Goal: Information Seeking & Learning: Understand process/instructions

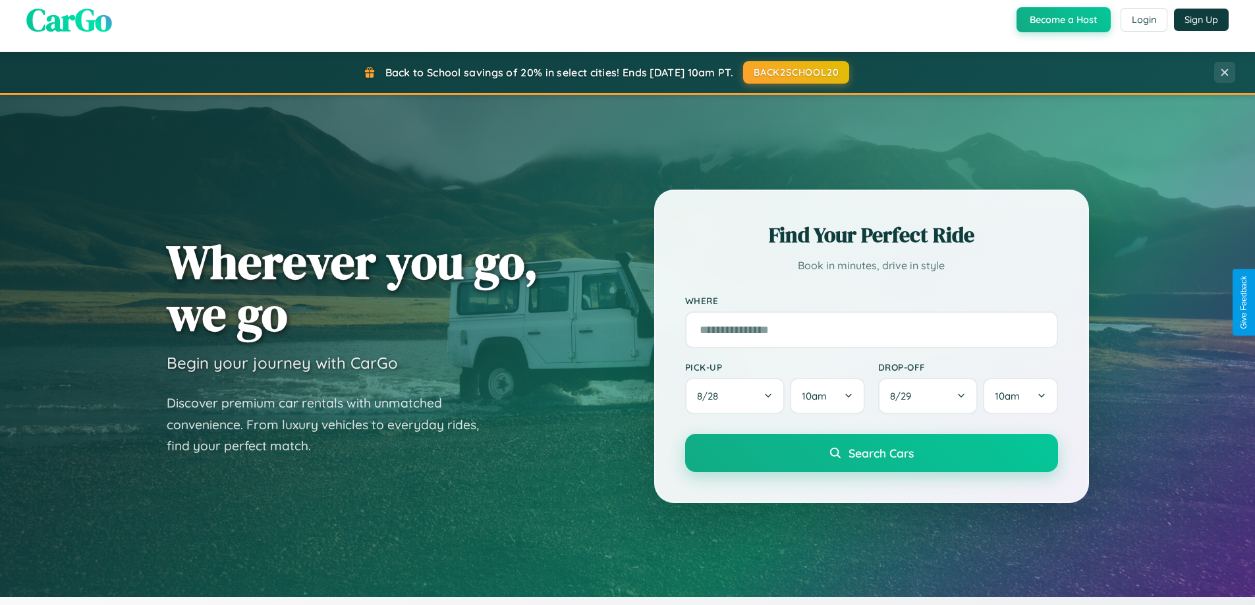
scroll to position [568, 0]
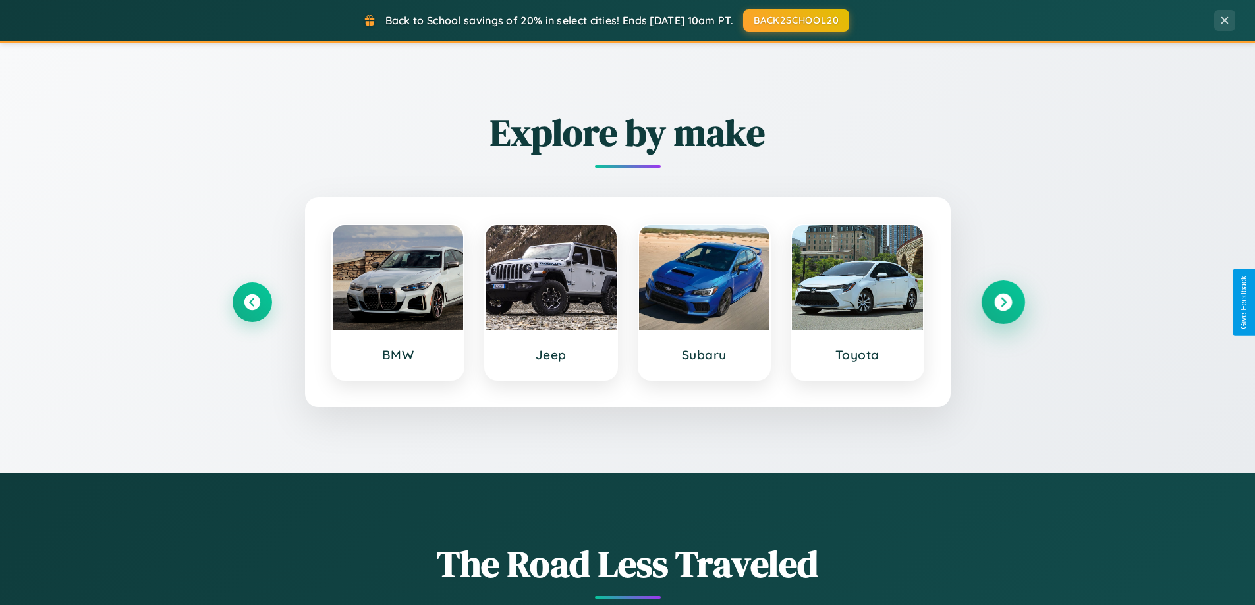
click at [1003, 302] on icon at bounding box center [1003, 303] width 18 height 18
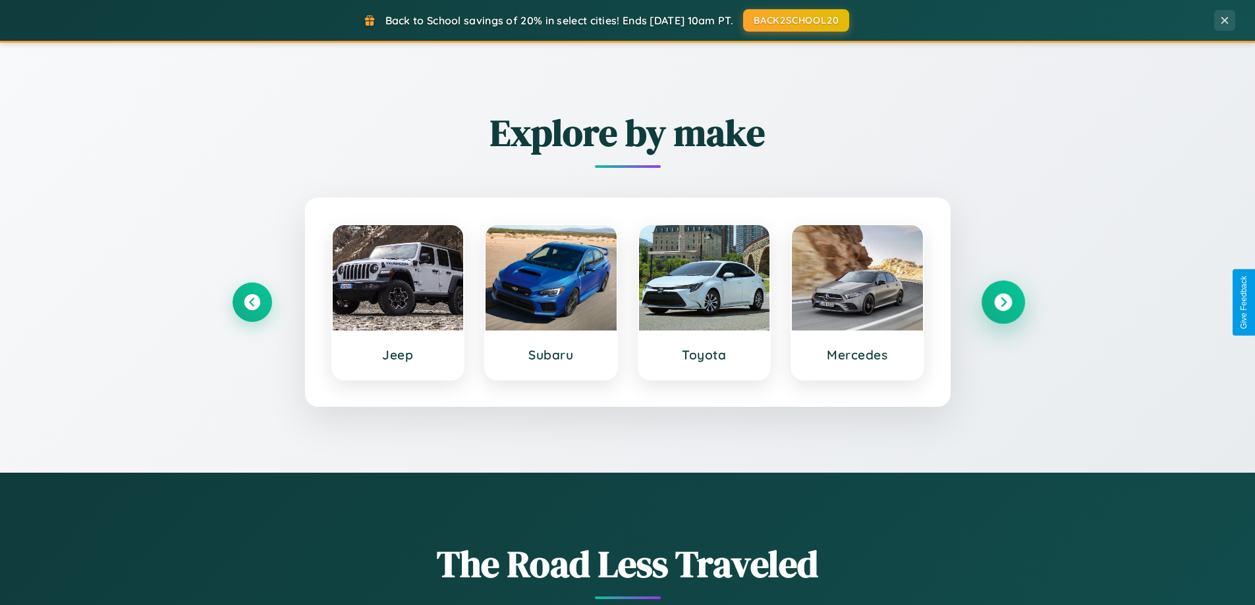
click at [1003, 302] on icon at bounding box center [1003, 303] width 18 height 18
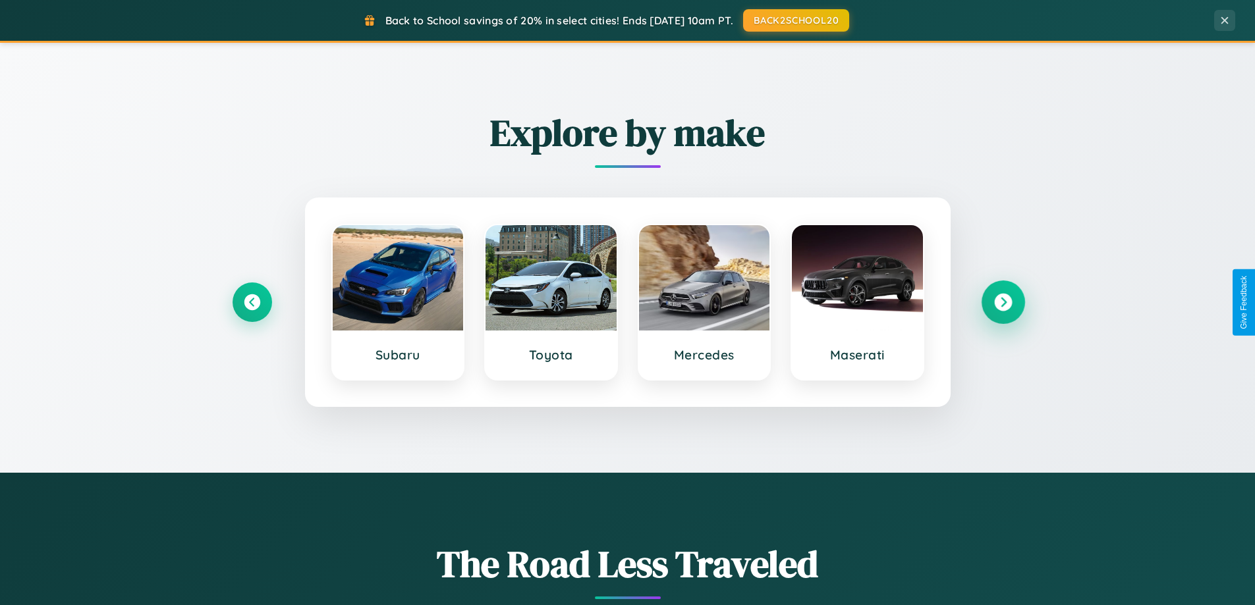
click at [1003, 302] on icon at bounding box center [1003, 303] width 18 height 18
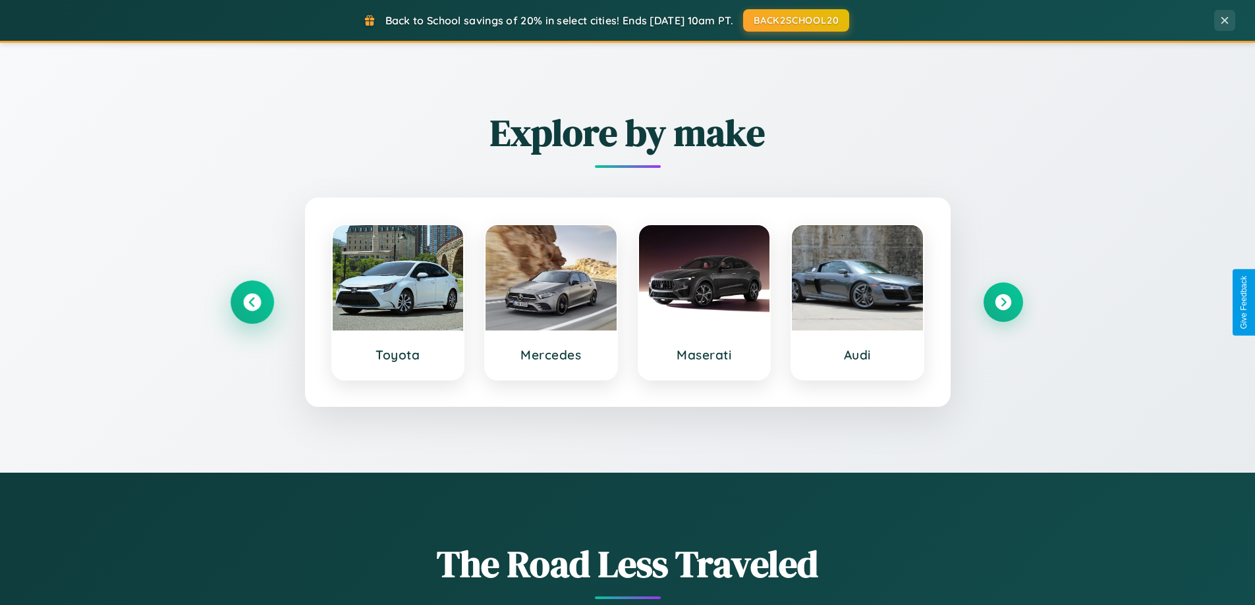
click at [252, 302] on icon at bounding box center [252, 303] width 18 height 18
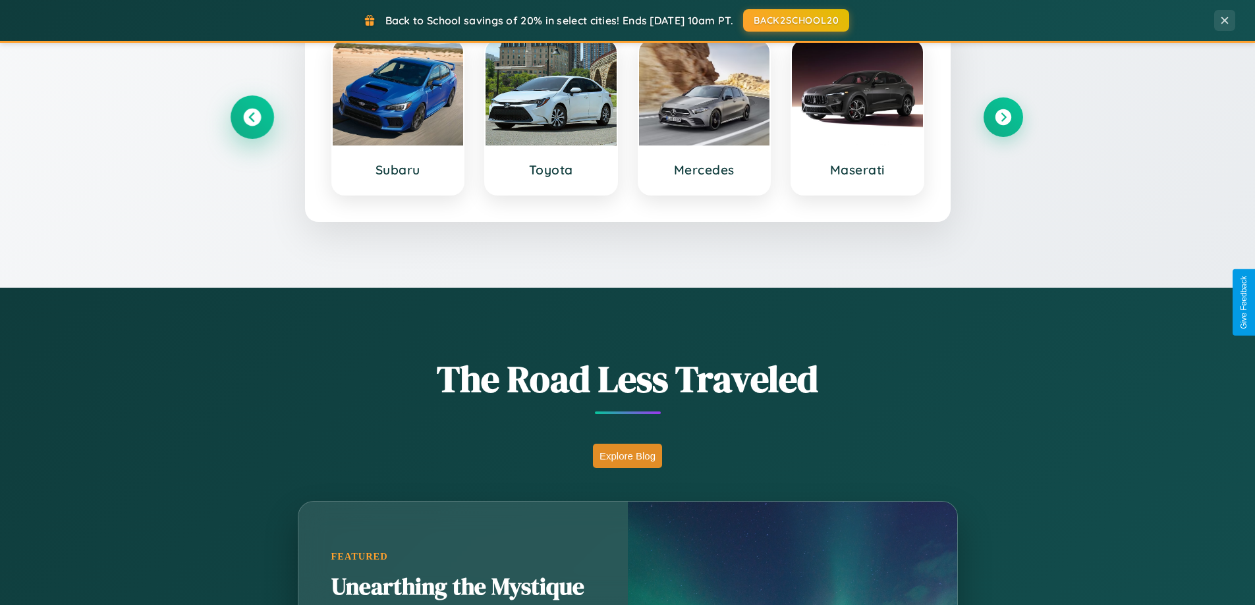
scroll to position [2535, 0]
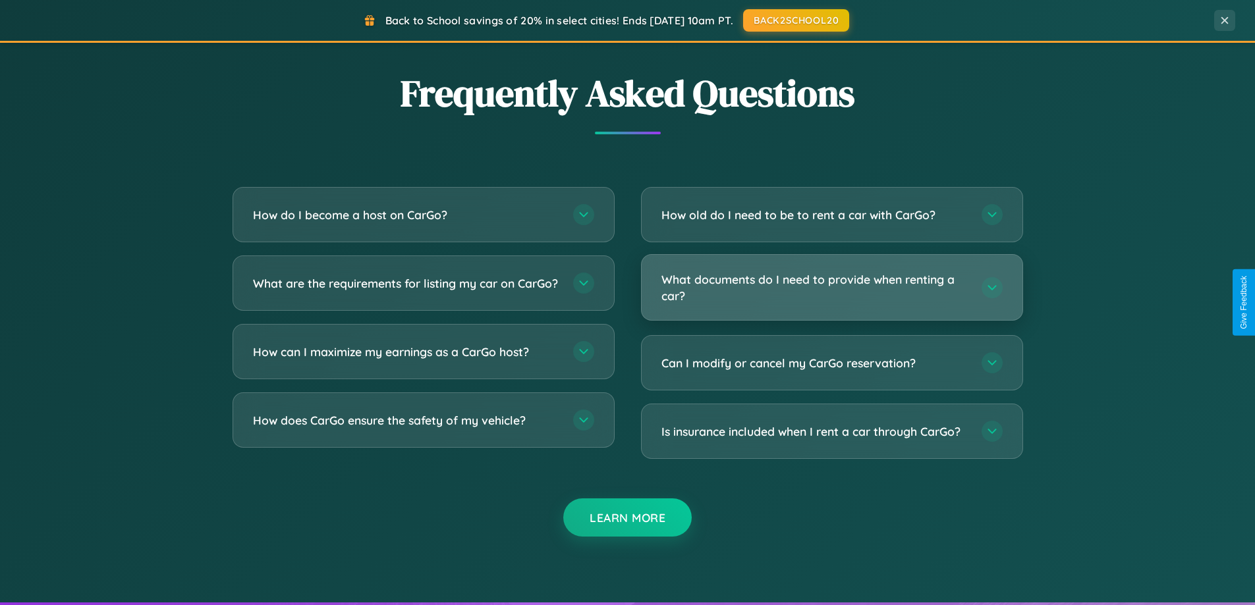
click at [831, 288] on h3 "What documents do I need to provide when renting a car?" at bounding box center [814, 287] width 307 height 32
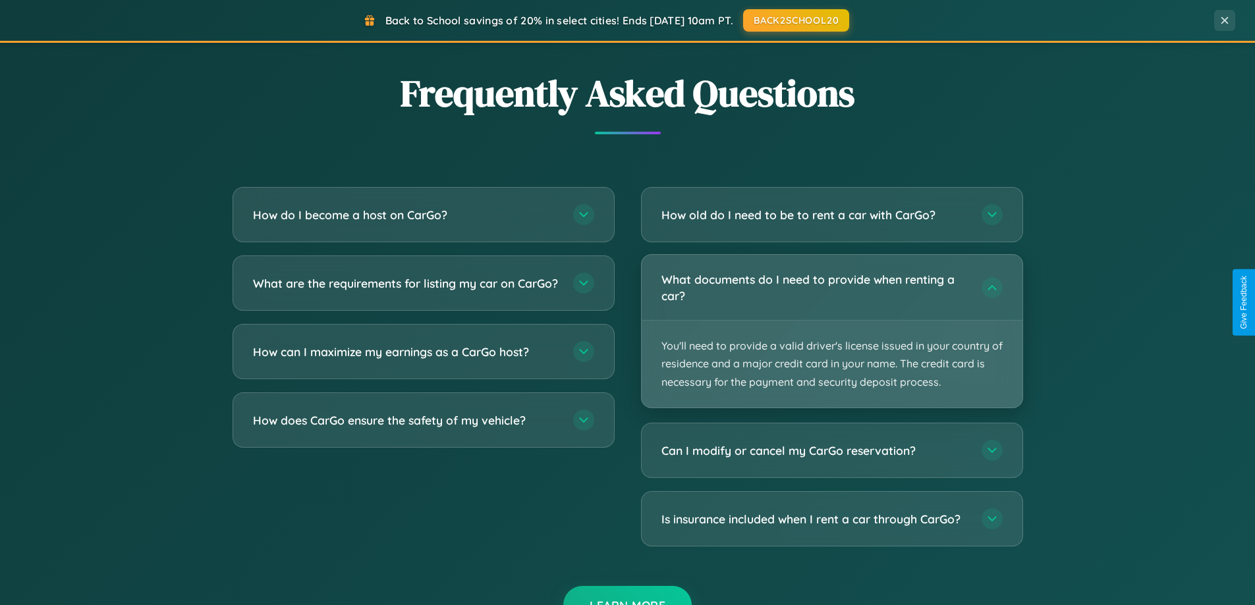
click at [831, 331] on p "You'll need to provide a valid driver's license issued in your country of resid…" at bounding box center [832, 364] width 381 height 87
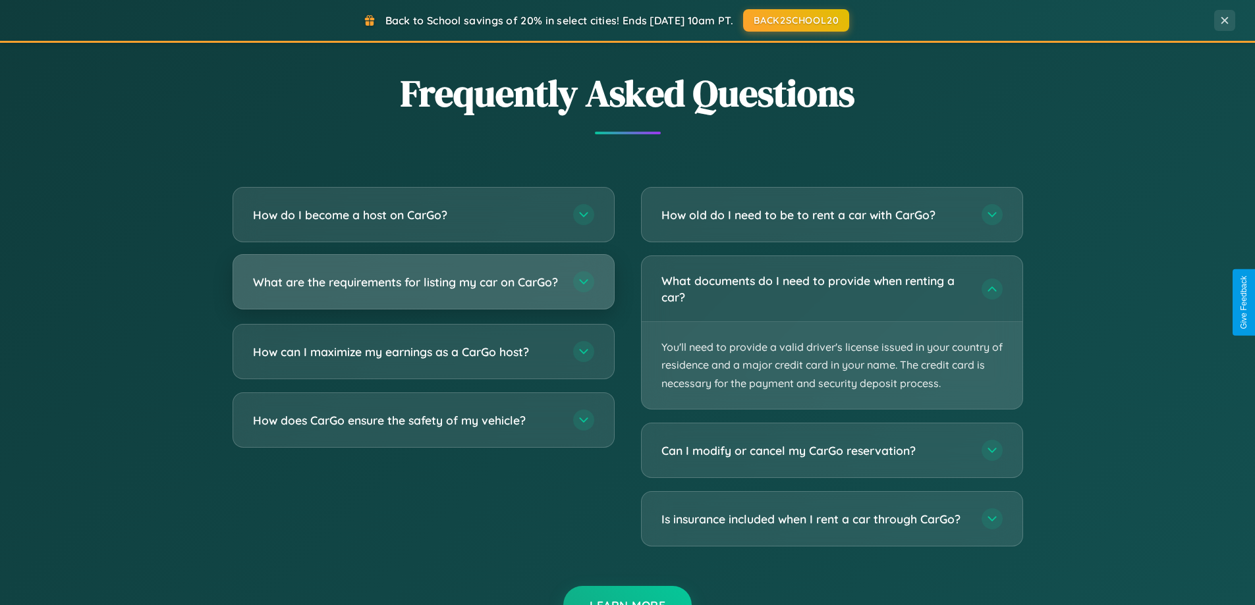
click at [423, 289] on h3 "What are the requirements for listing my car on CarGo?" at bounding box center [406, 282] width 307 height 16
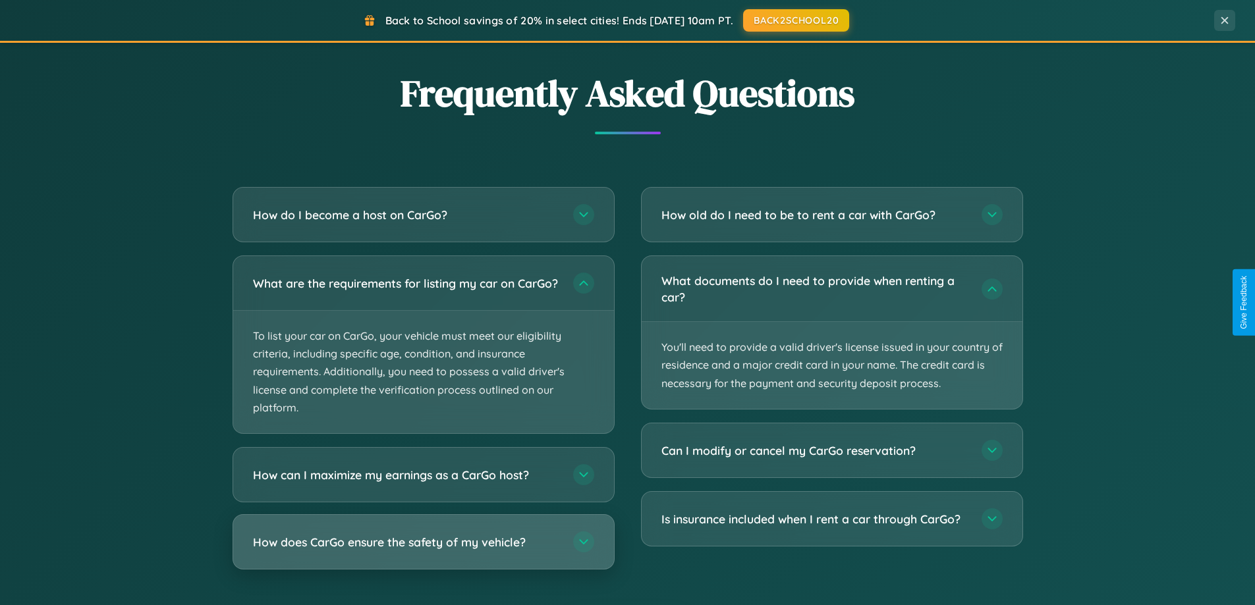
click at [423, 551] on h3 "How does CarGo ensure the safety of my vehicle?" at bounding box center [406, 542] width 307 height 16
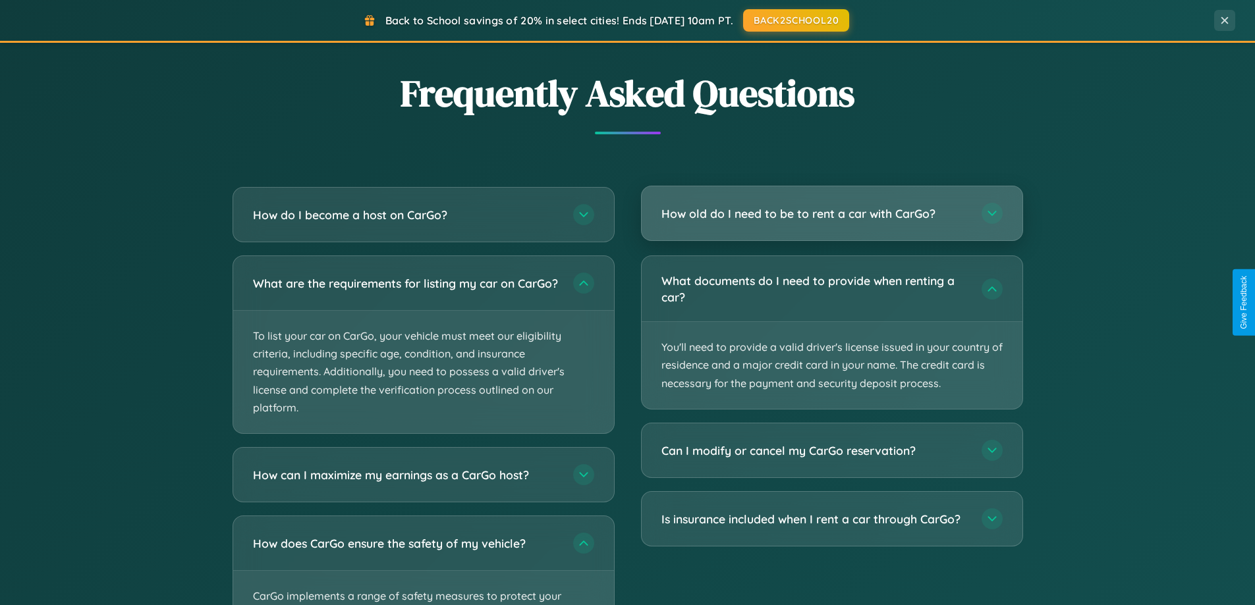
click at [831, 215] on h3 "How old do I need to be to rent a car with CarGo?" at bounding box center [814, 214] width 307 height 16
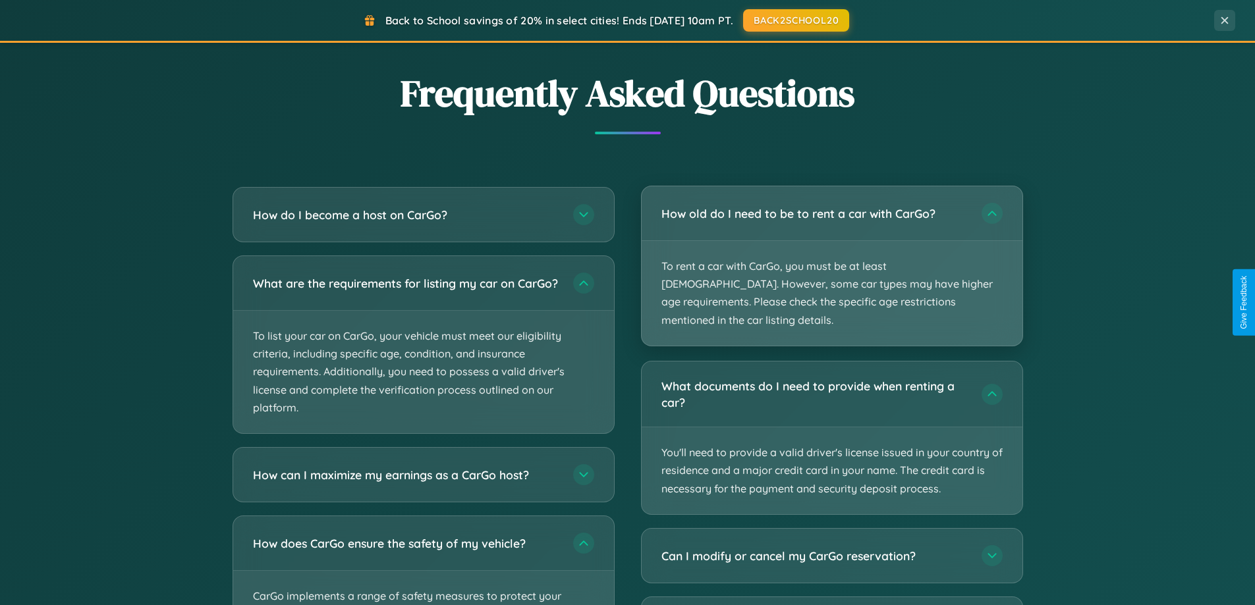
click at [831, 257] on p "To rent a car with CarGo, you must be at least [DEMOGRAPHIC_DATA]. However, som…" at bounding box center [832, 293] width 381 height 105
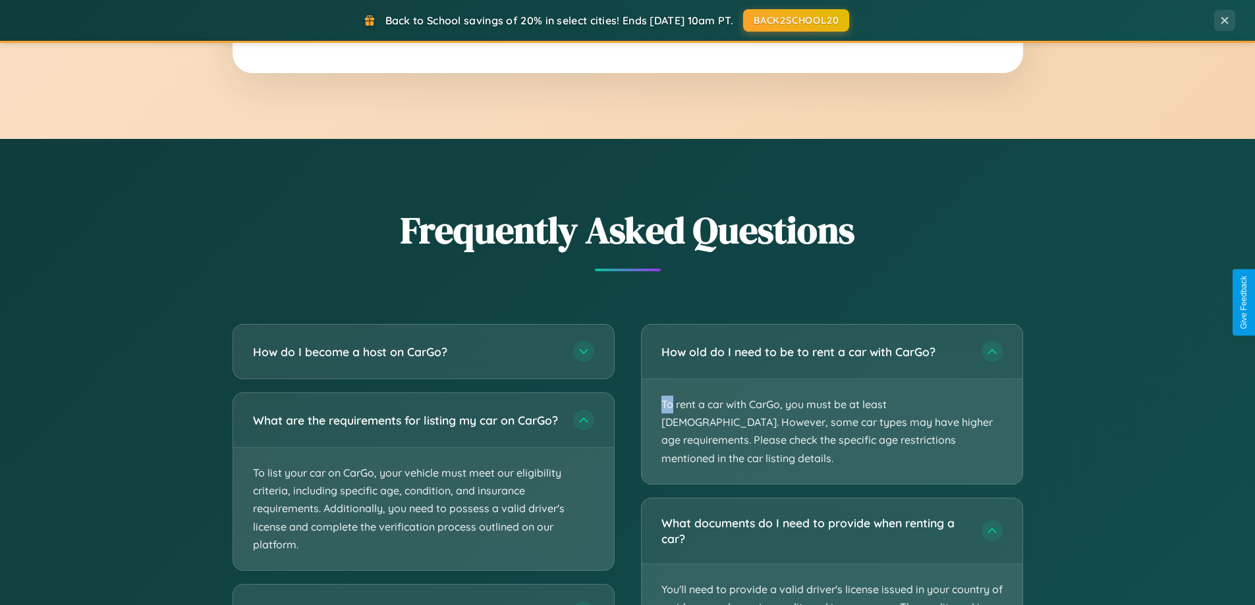
scroll to position [0, 0]
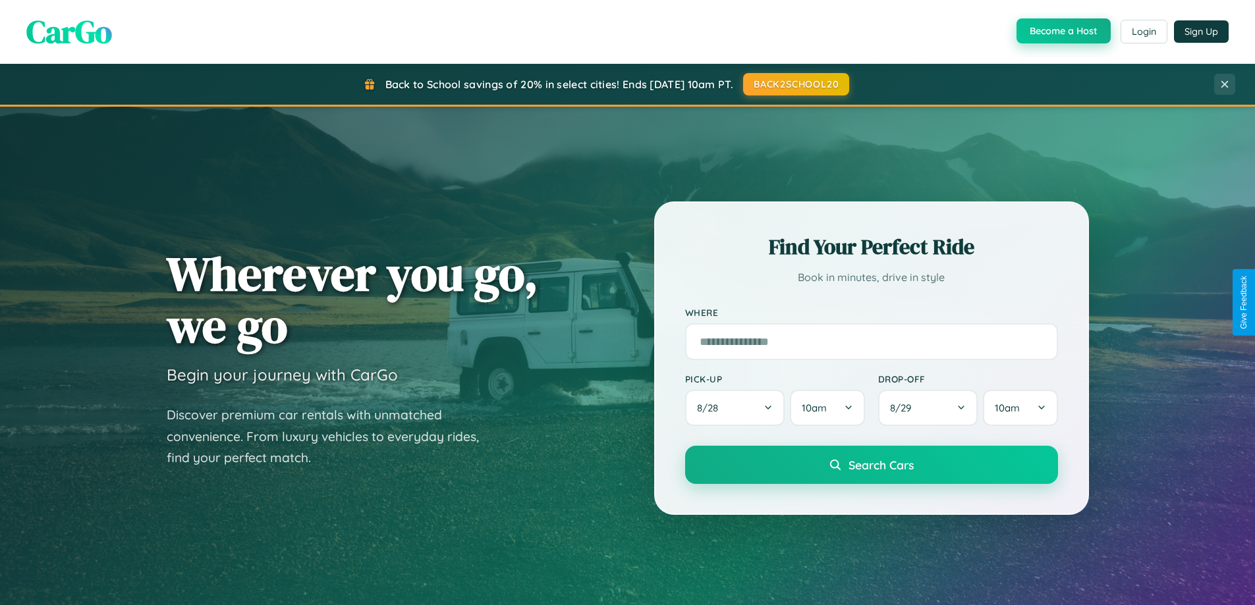
click at [1062, 32] on button "Become a Host" at bounding box center [1064, 30] width 94 height 25
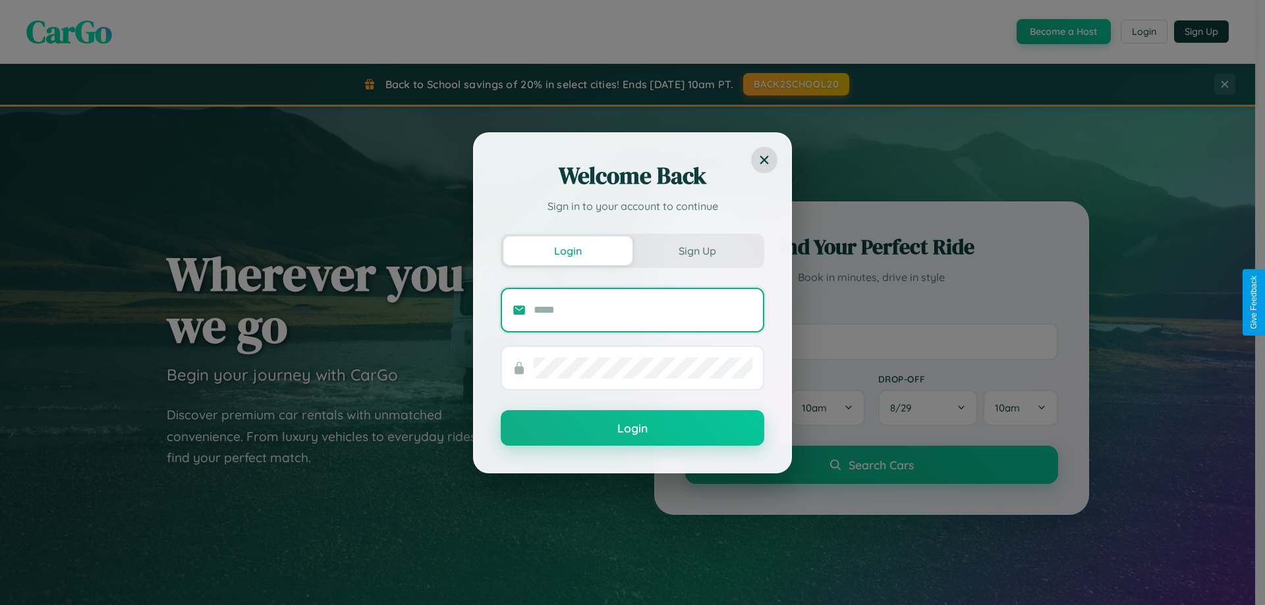
click at [643, 310] on input "text" at bounding box center [643, 310] width 219 height 21
type input "**********"
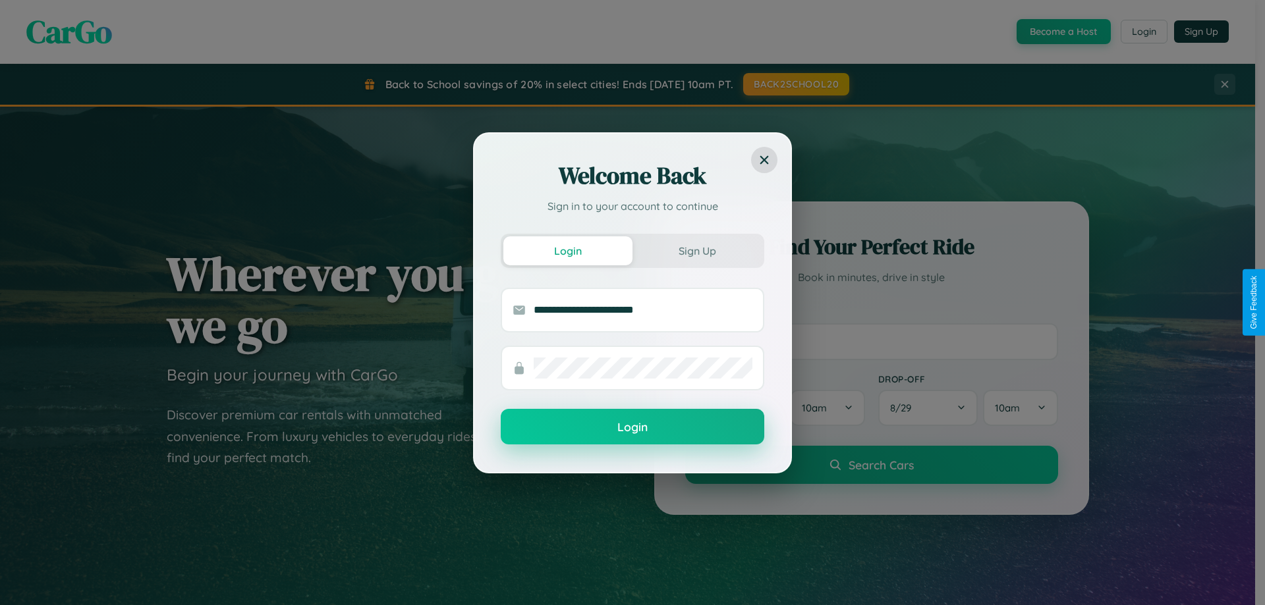
click at [632, 428] on button "Login" at bounding box center [633, 427] width 264 height 36
